Goal: Task Accomplishment & Management: Manage account settings

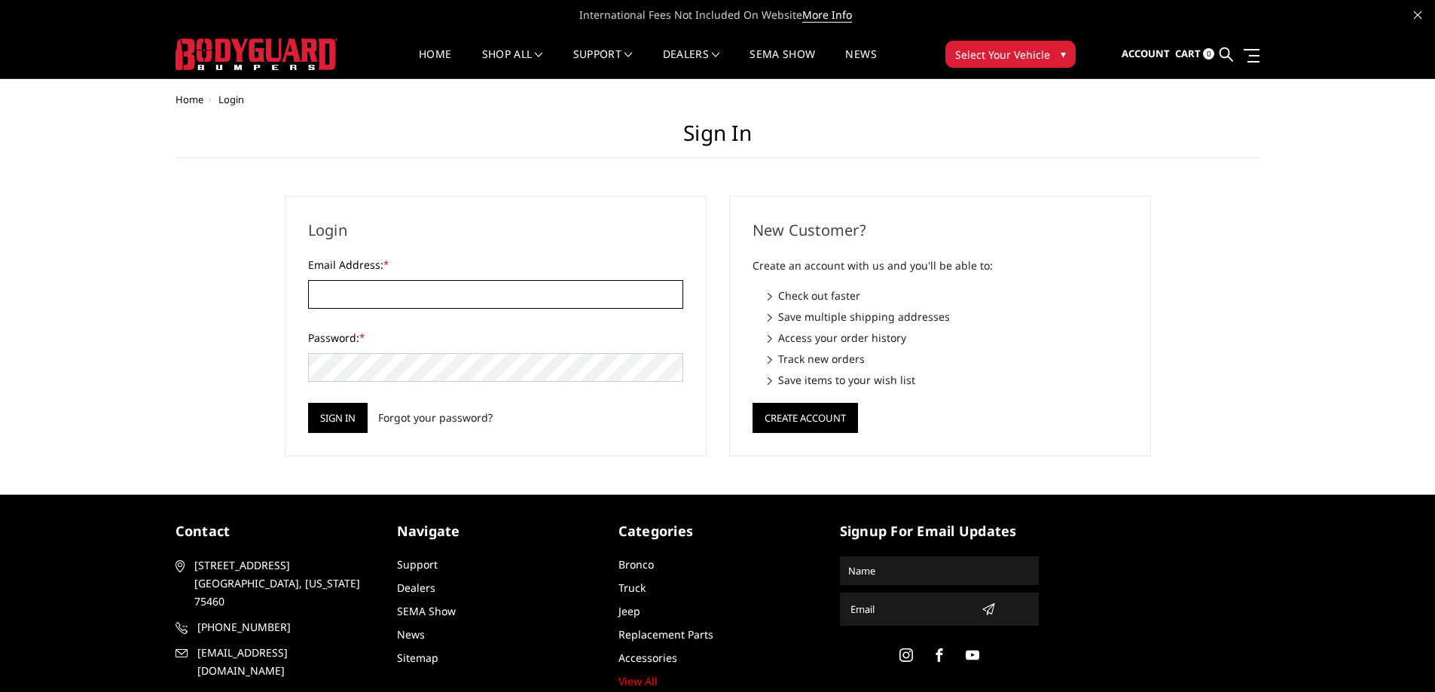
click at [407, 304] on input "Email Address: *" at bounding box center [495, 294] width 375 height 29
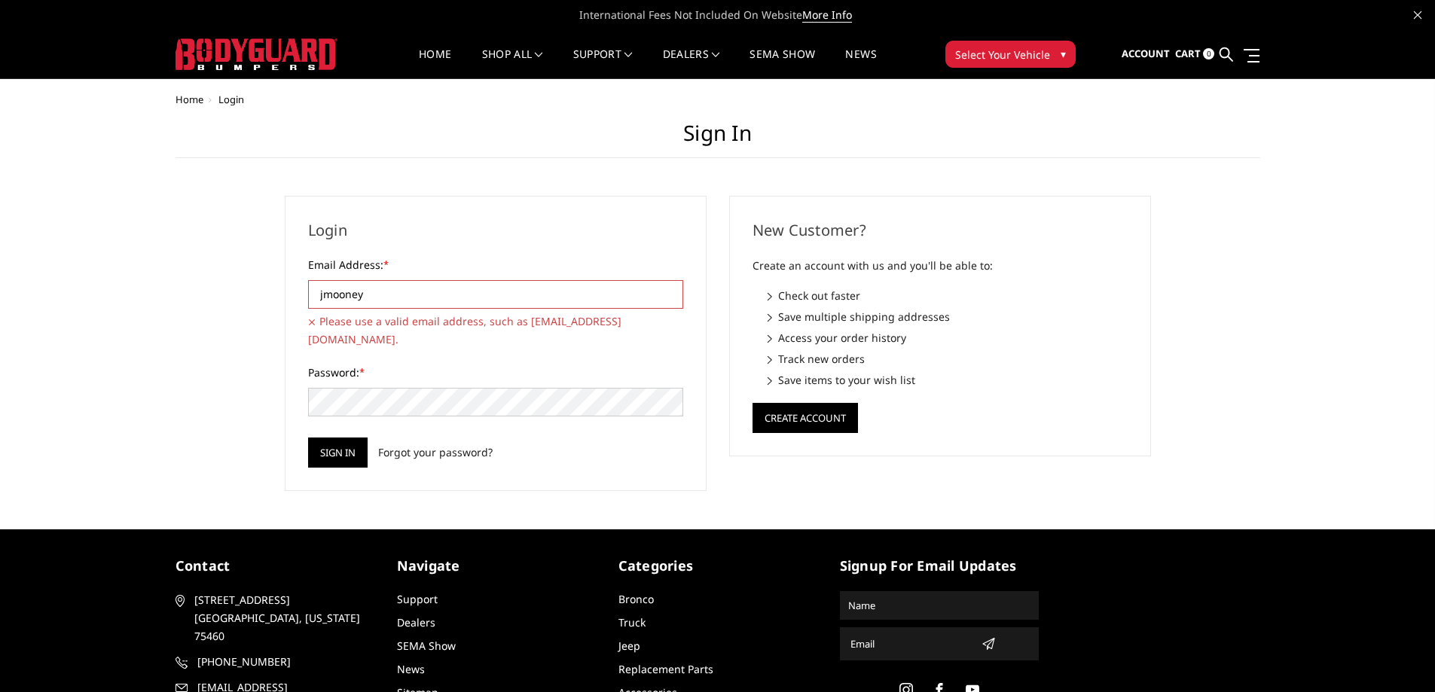
type input "[EMAIL_ADDRESS][DOMAIN_NAME]"
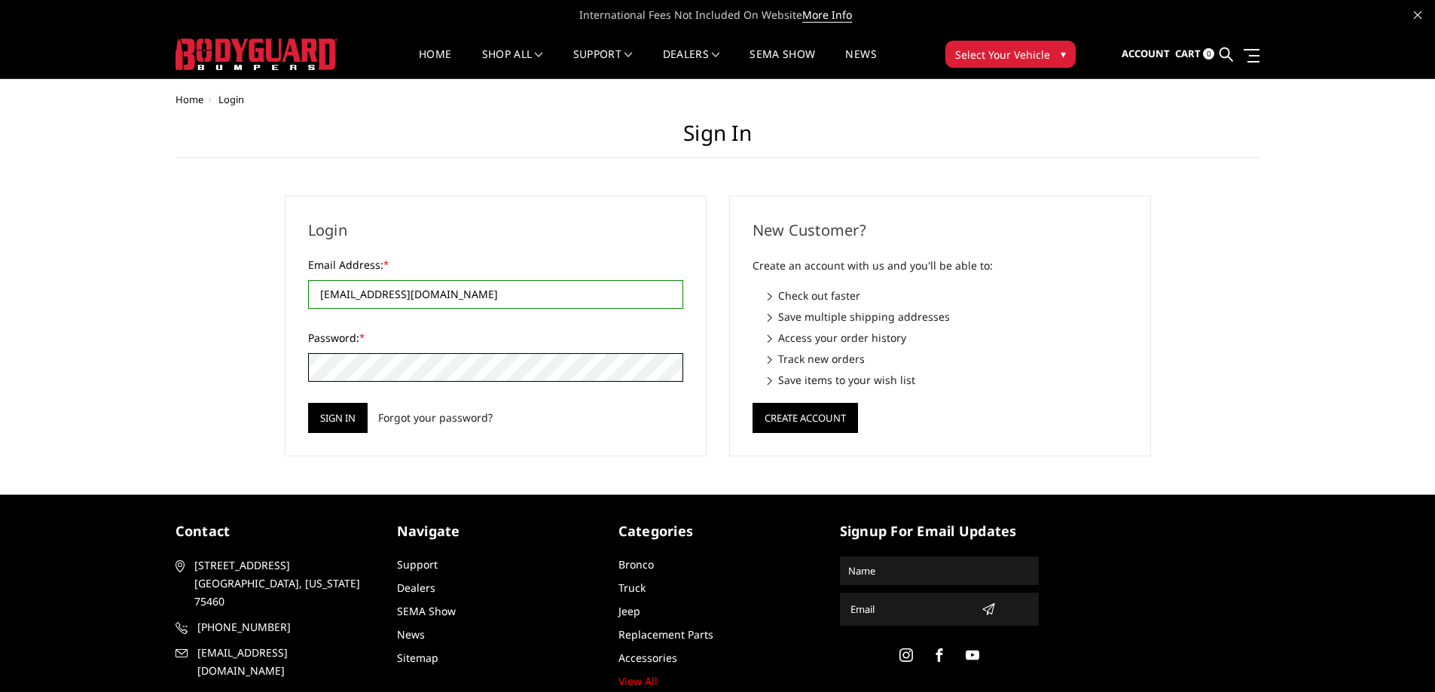
click at [308, 403] on input "Sign in" at bounding box center [338, 418] width 60 height 30
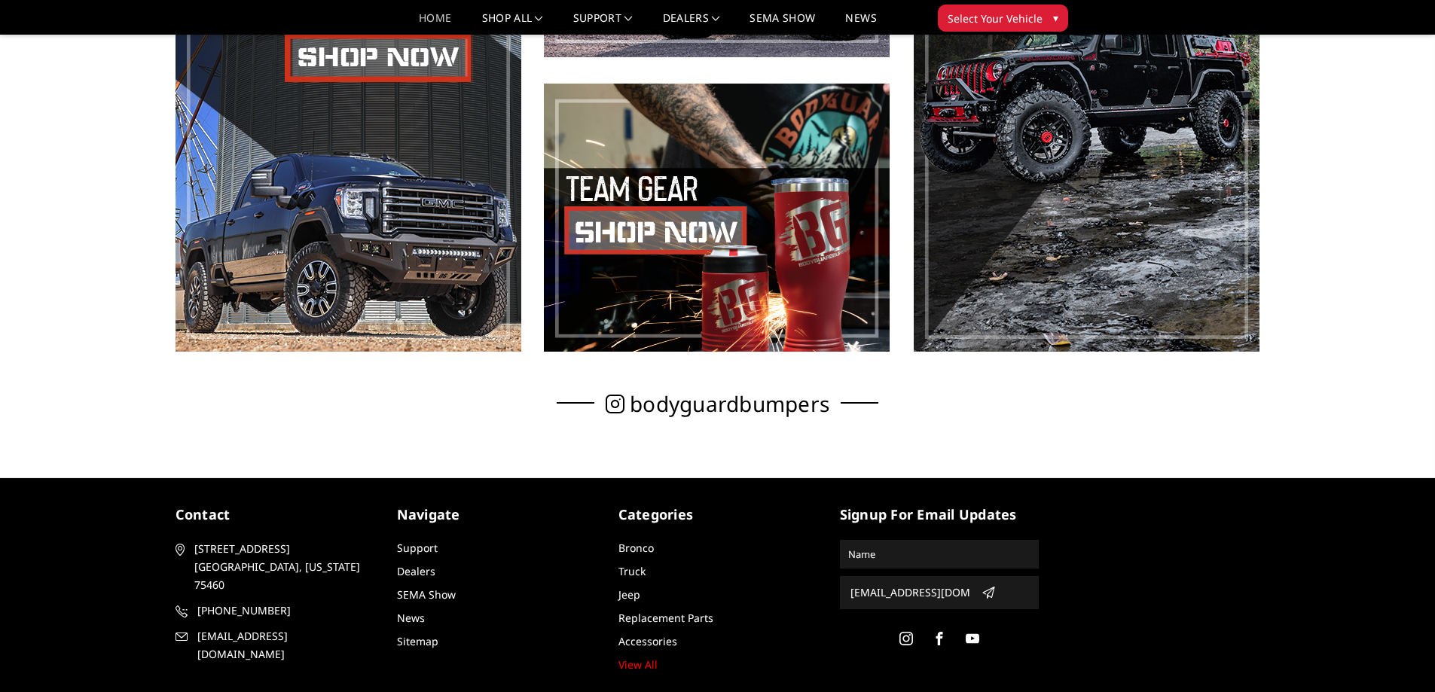
scroll to position [1056, 0]
